Goal: Information Seeking & Learning: Understand process/instructions

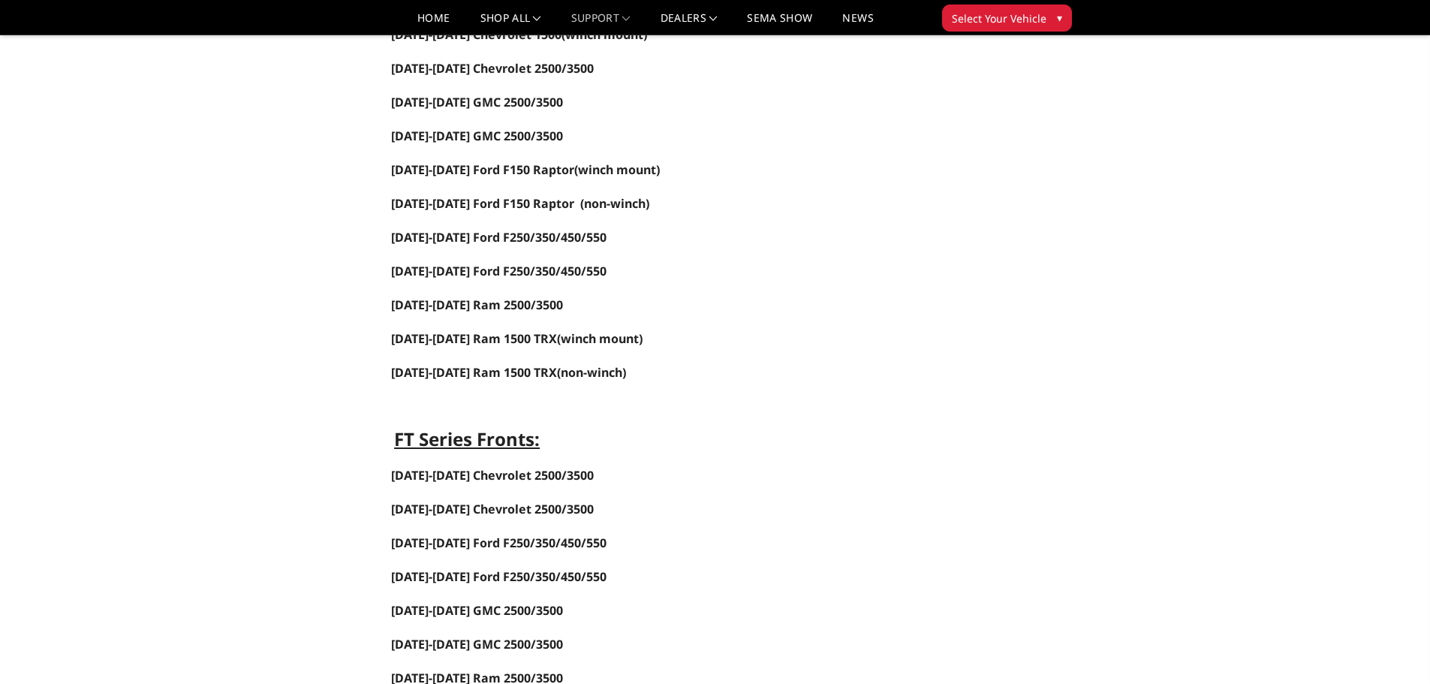
scroll to position [375, 0]
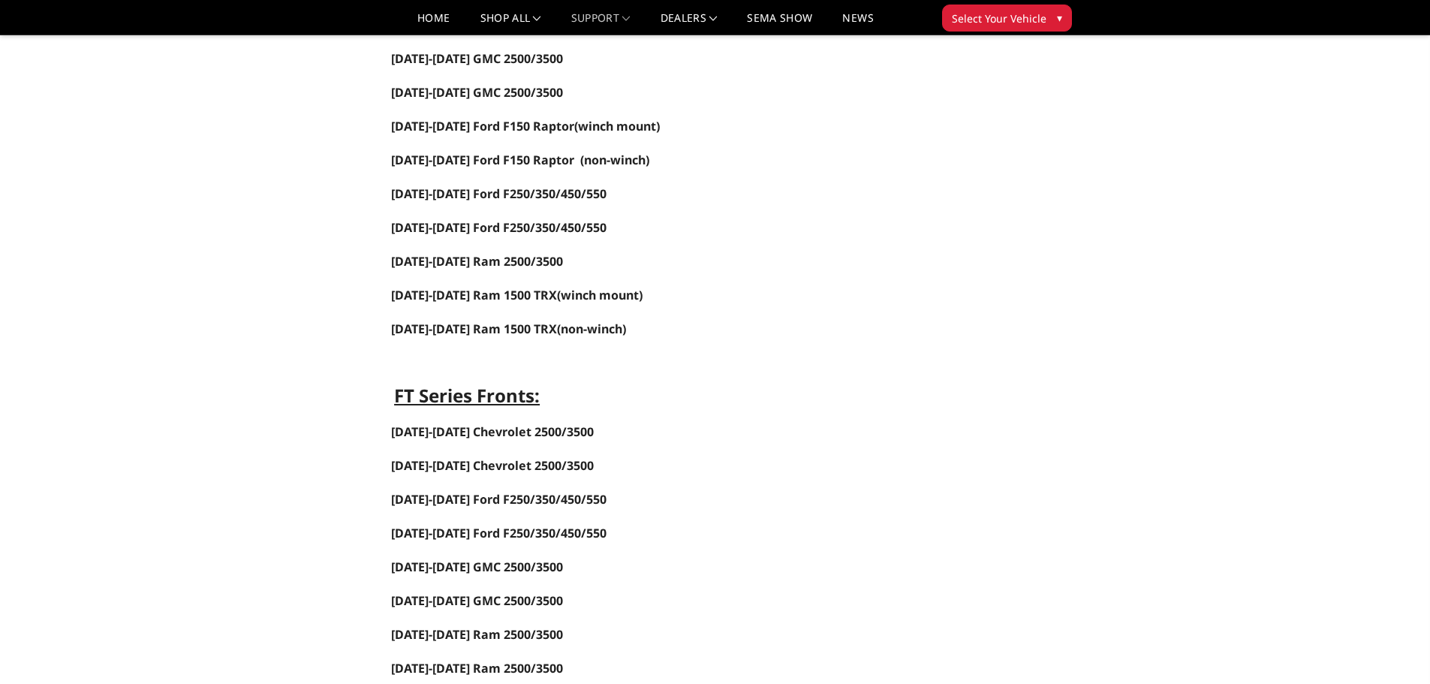
click at [574, 128] on span "[DATE]-[DATE] Ford F150 Raptor (winch mount)" at bounding box center [525, 126] width 269 height 17
click at [550, 128] on link "[DATE]-[DATE] Ford F150 Raptor" at bounding box center [482, 126] width 183 height 17
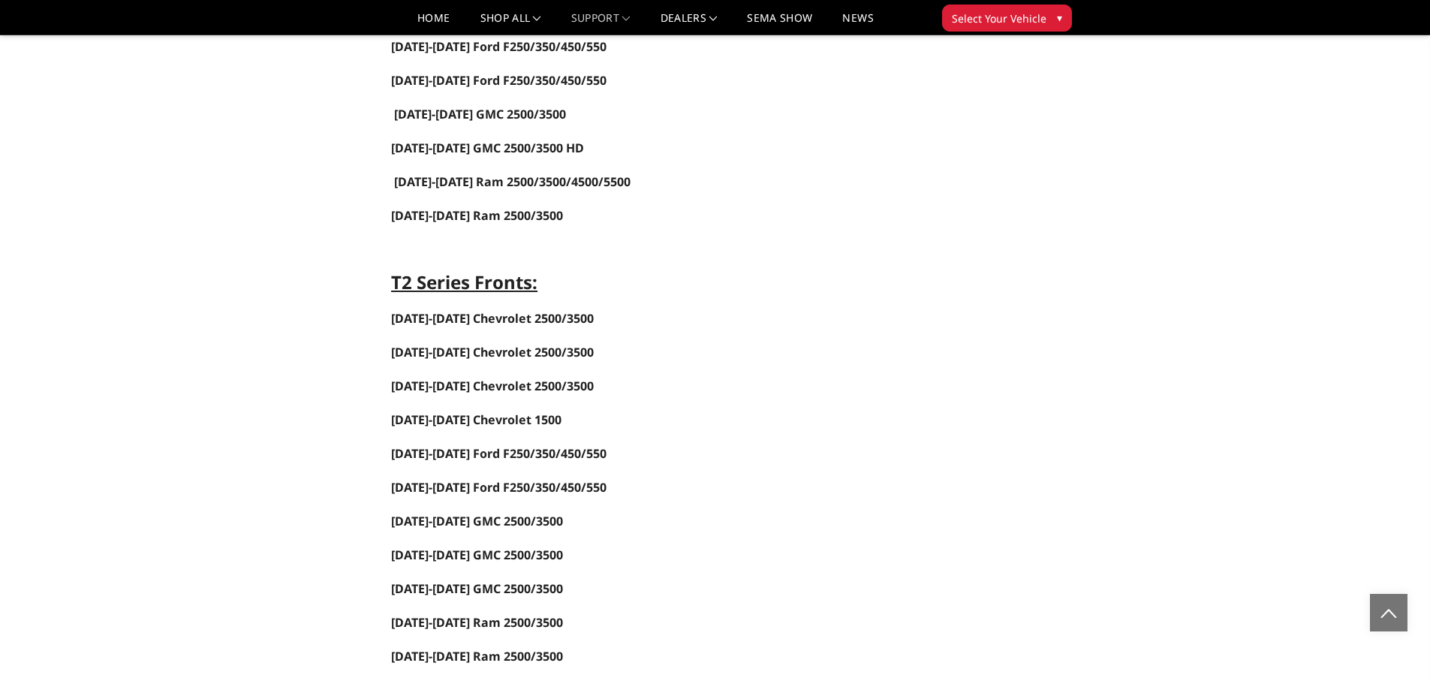
scroll to position [1166, 0]
click at [480, 317] on strong "[DATE]-[DATE] Chevrolet 2500/3500" at bounding box center [492, 319] width 203 height 17
click at [481, 318] on strong "[DATE]-[DATE] Chevrolet 2500/3500" at bounding box center [492, 319] width 203 height 17
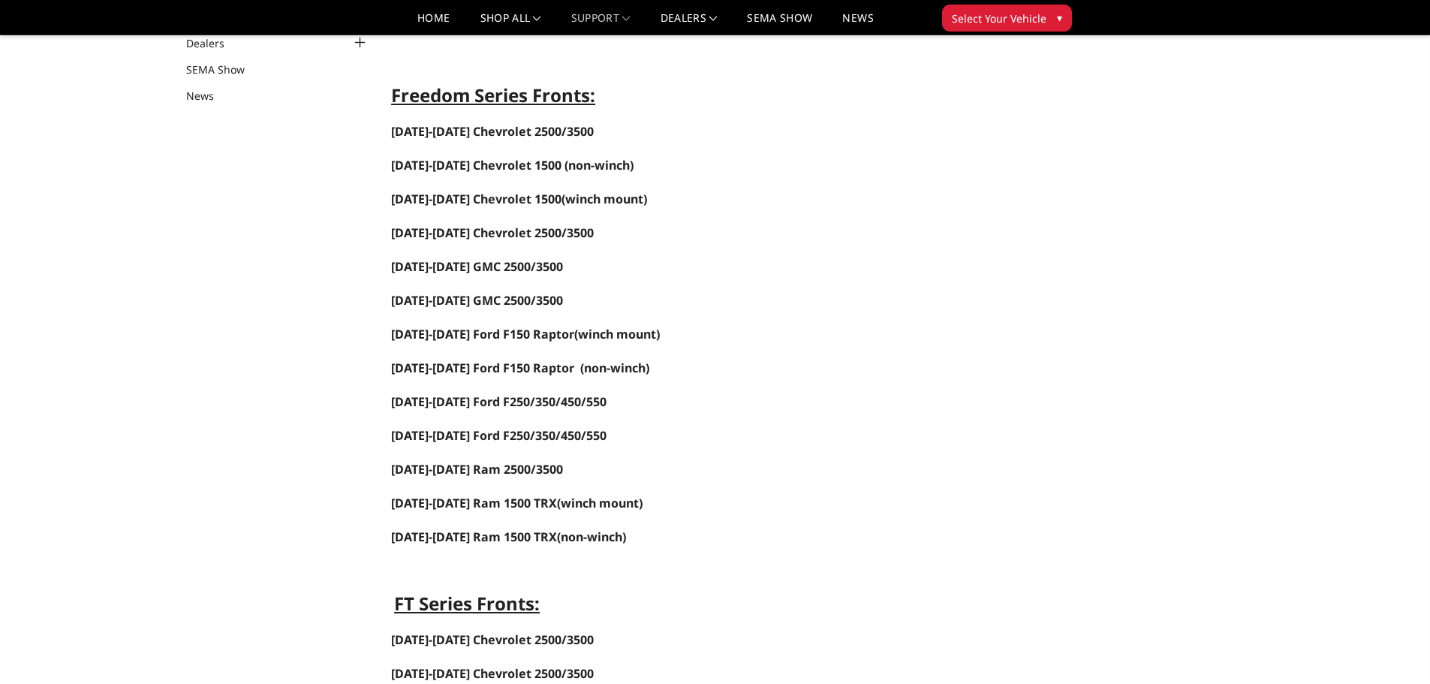
scroll to position [116, 0]
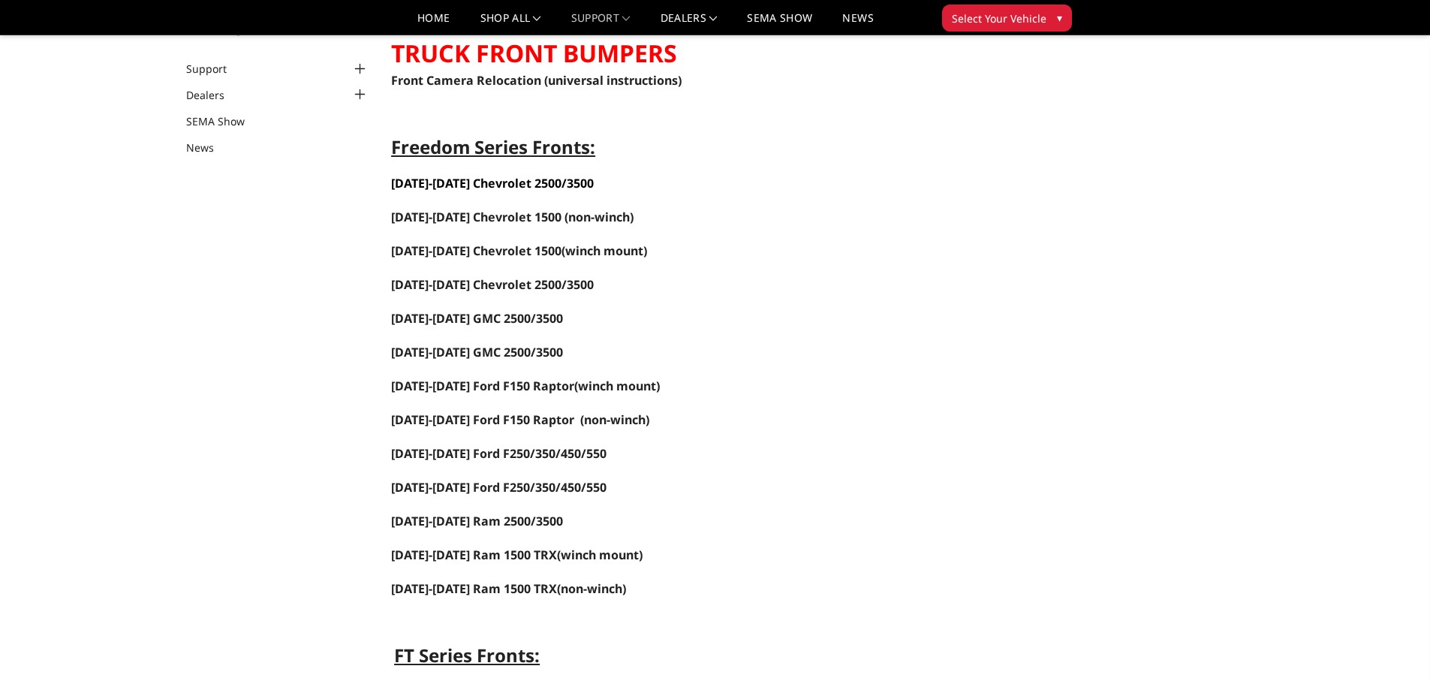
click at [480, 180] on span "[DATE]-[DATE] Chevrolet 2500/3500" at bounding box center [492, 183] width 203 height 17
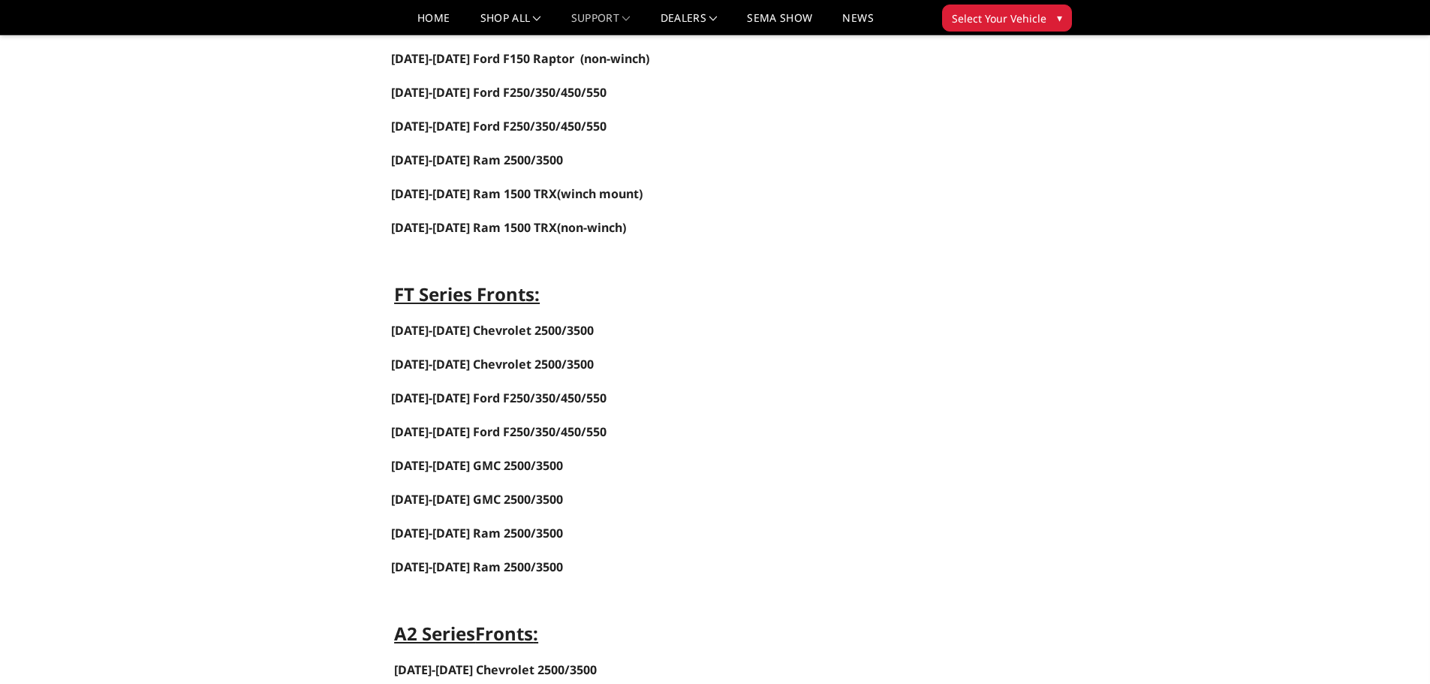
scroll to position [491, 0]
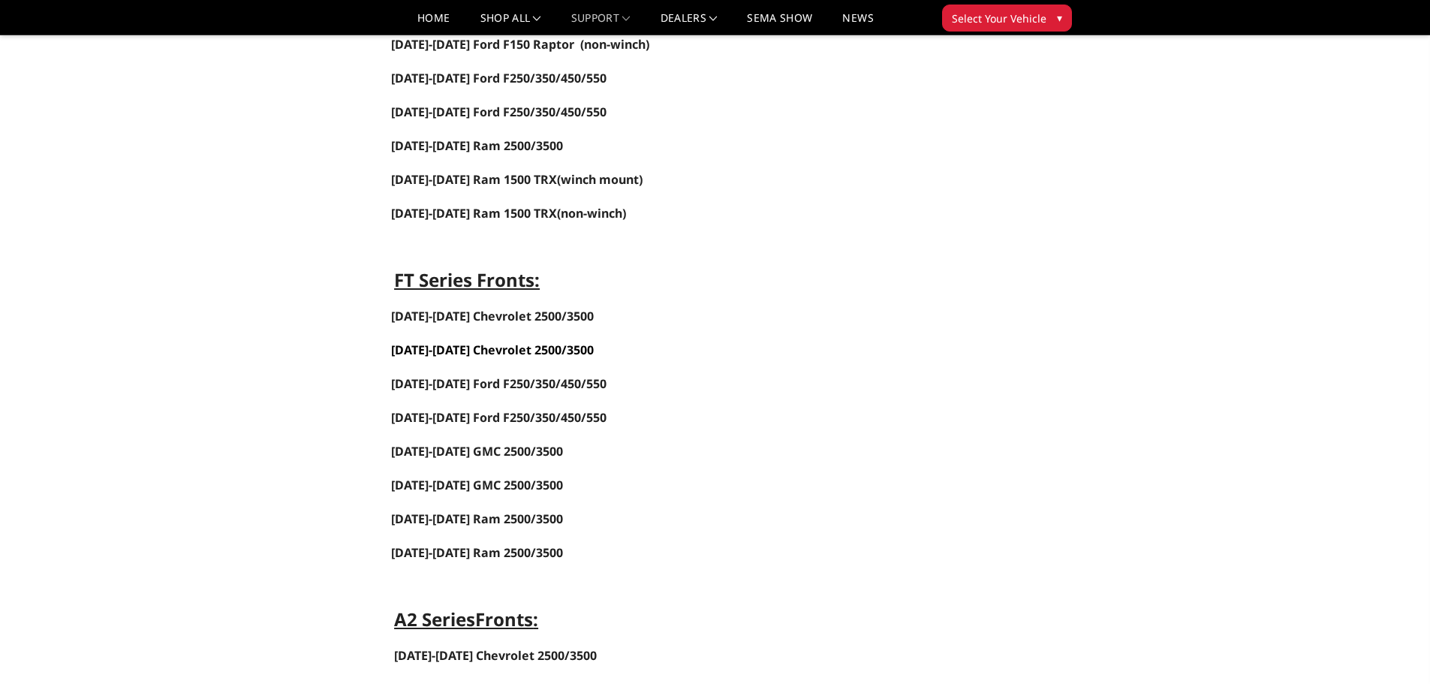
click at [469, 348] on link "[DATE]-[DATE] Chevrolet 2500/3500" at bounding box center [492, 349] width 203 height 17
click at [434, 550] on span "[DATE]-[DATE] Ram 2500/3500" at bounding box center [477, 552] width 172 height 17
